Goal: Find specific page/section: Find specific page/section

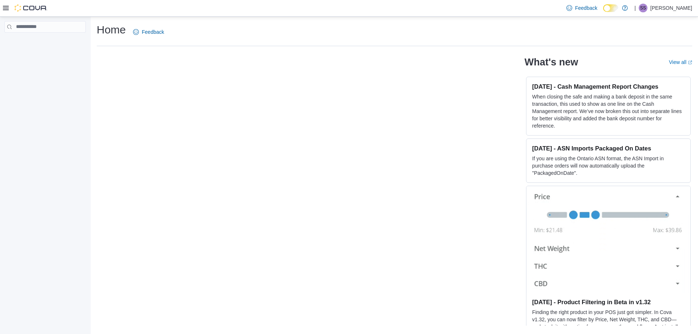
click at [7, 8] on icon at bounding box center [6, 8] width 6 height 4
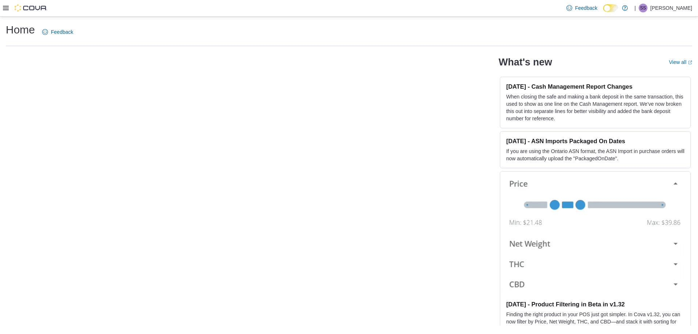
click at [7, 8] on icon at bounding box center [6, 8] width 6 height 6
